Goal: Download file/media

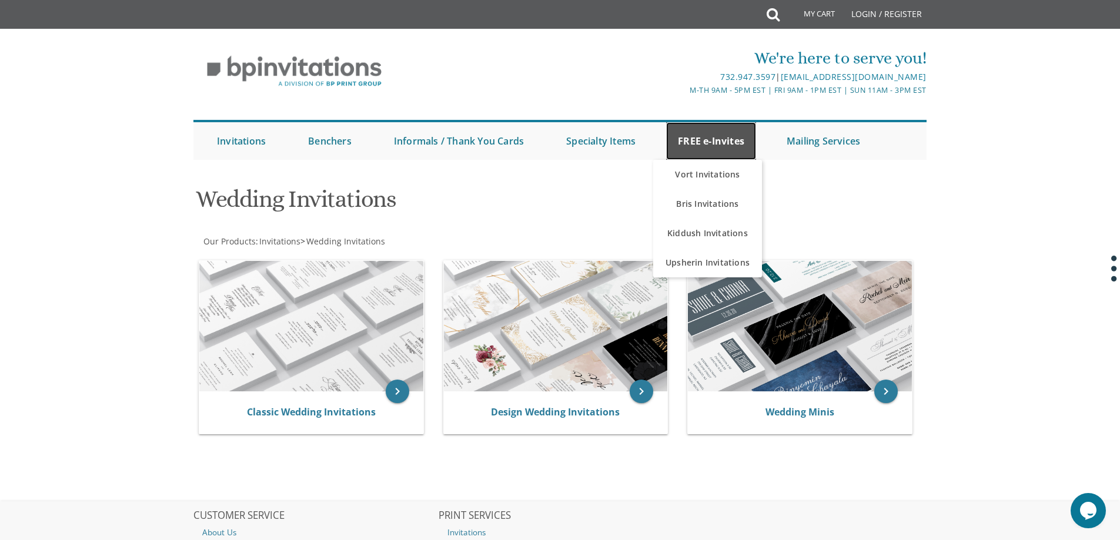
click at [733, 139] on link "FREE e-Invites" at bounding box center [711, 141] width 90 height 38
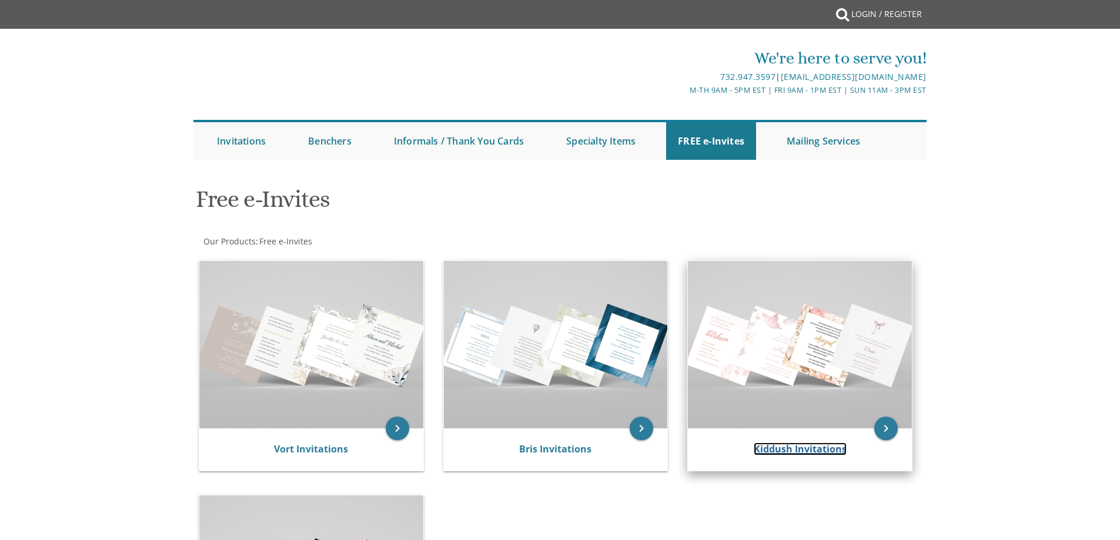
click at [822, 443] on link "Kiddush Invitations" at bounding box center [799, 449] width 93 height 13
click at [829, 443] on link "Kiddush Invitations" at bounding box center [799, 449] width 93 height 13
click at [812, 428] on div "Kiddush Invitations" at bounding box center [800, 449] width 224 height 42
click at [788, 443] on link "Kiddush Invitations" at bounding box center [799, 449] width 93 height 13
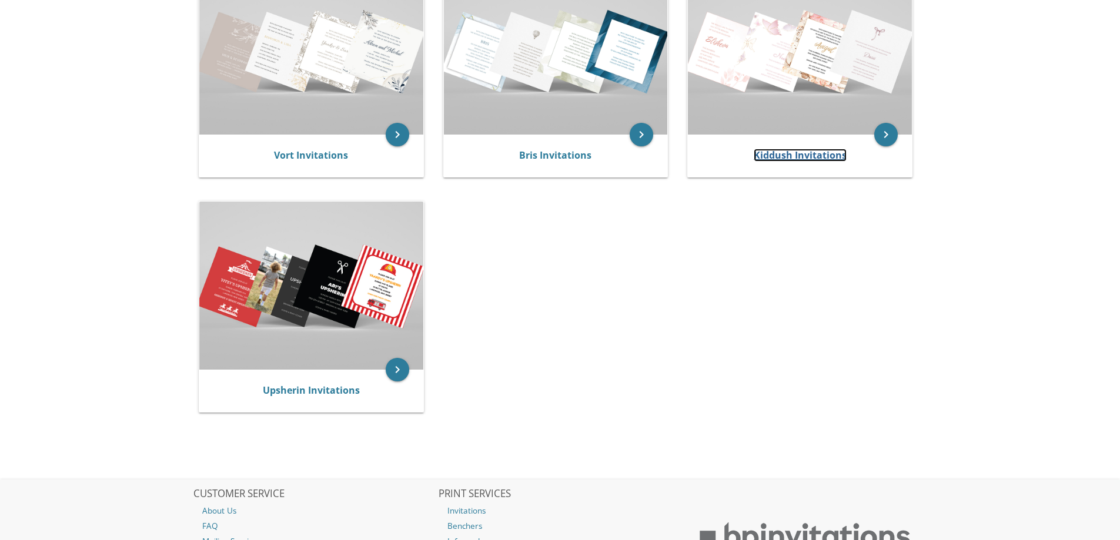
scroll to position [59, 0]
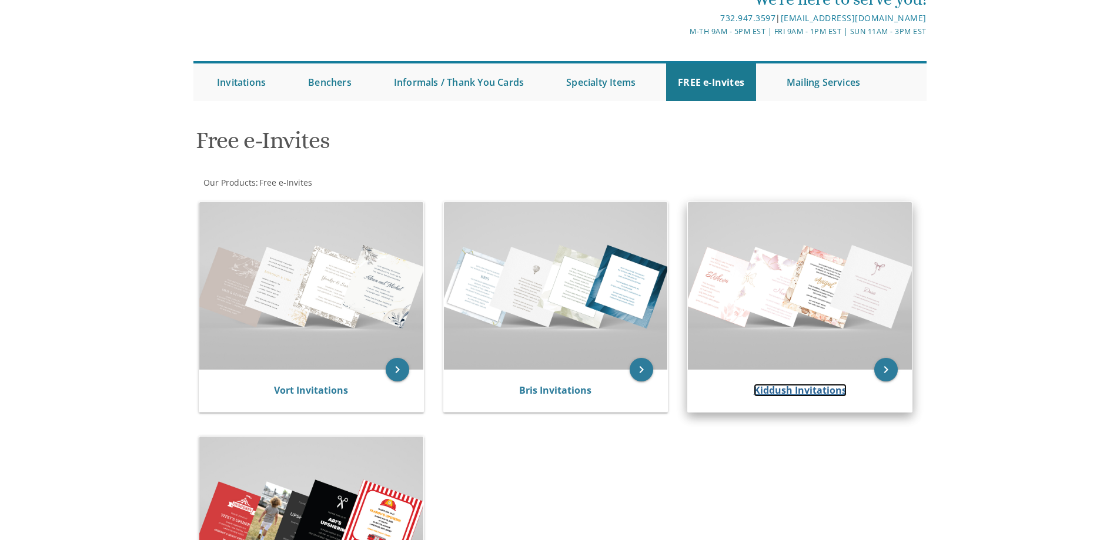
click at [805, 384] on link "Kiddush Invitations" at bounding box center [799, 390] width 93 height 13
click at [885, 358] on icon "keyboard_arrow_right" at bounding box center [886, 370] width 24 height 24
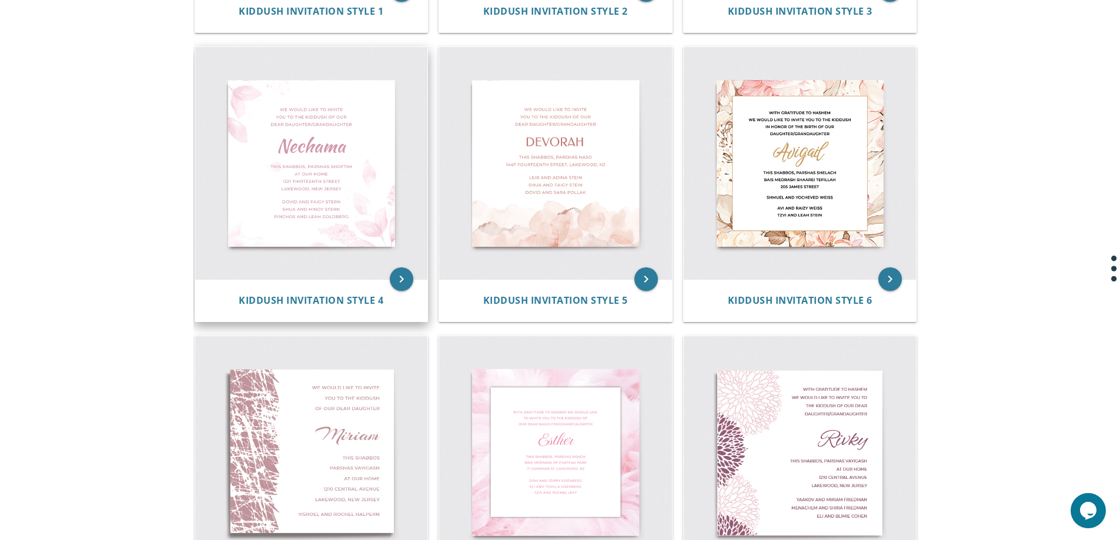
scroll to position [529, 0]
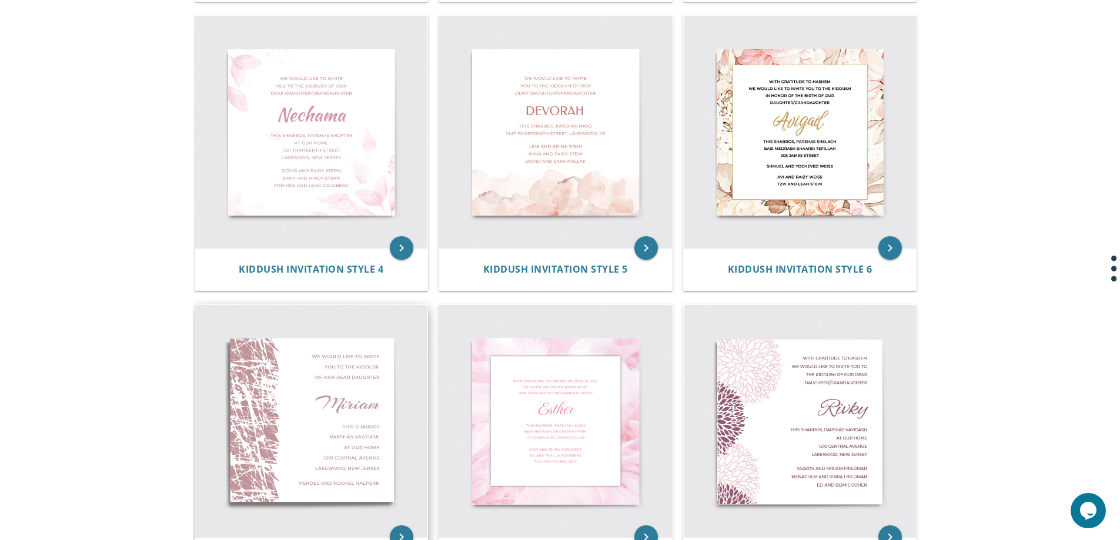
click at [263, 353] on img at bounding box center [311, 421] width 233 height 233
